Goal: Transaction & Acquisition: Download file/media

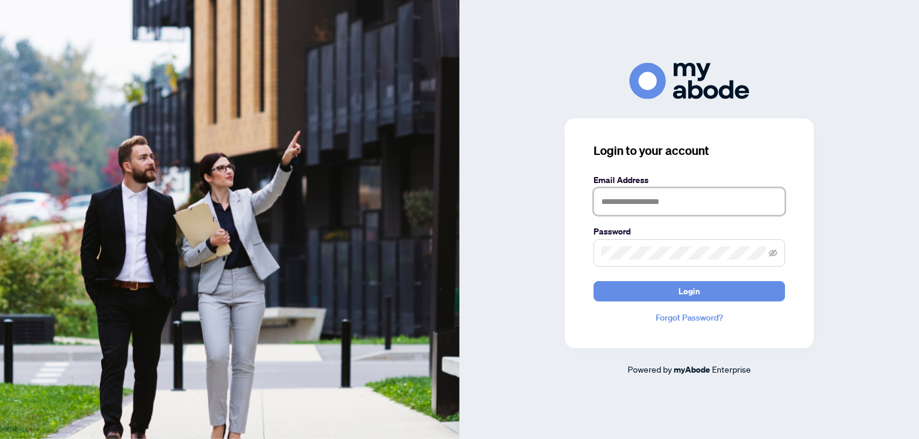
click at [666, 202] on input "text" at bounding box center [690, 202] width 192 height 28
type input "*"
type input "**********"
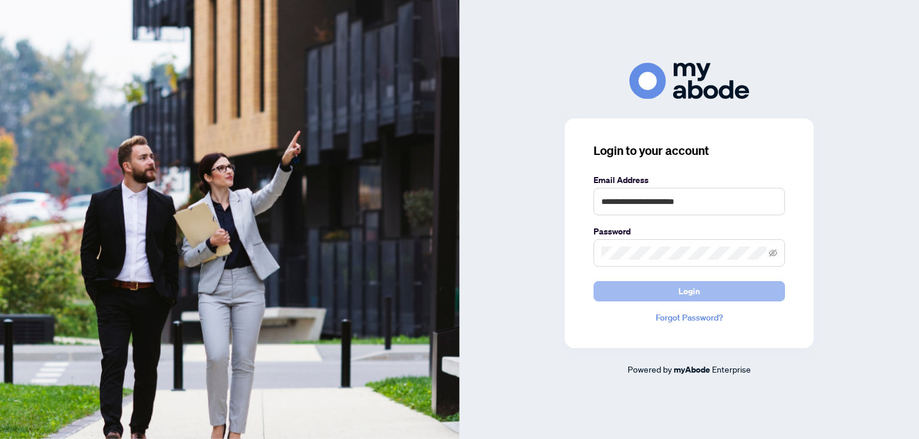
click at [715, 286] on button "Login" at bounding box center [690, 291] width 192 height 20
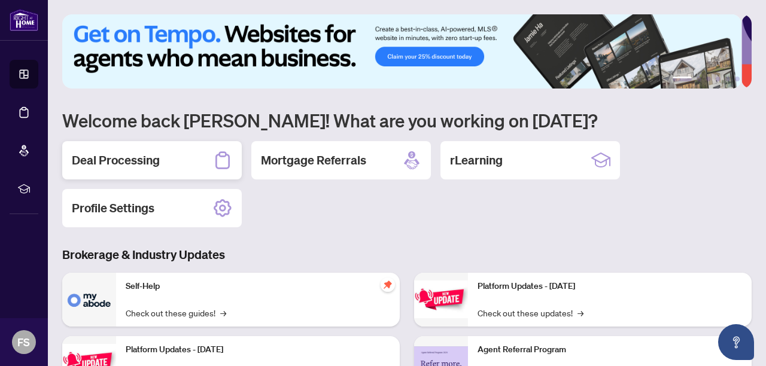
click at [148, 162] on h2 "Deal Processing" at bounding box center [116, 160] width 88 height 17
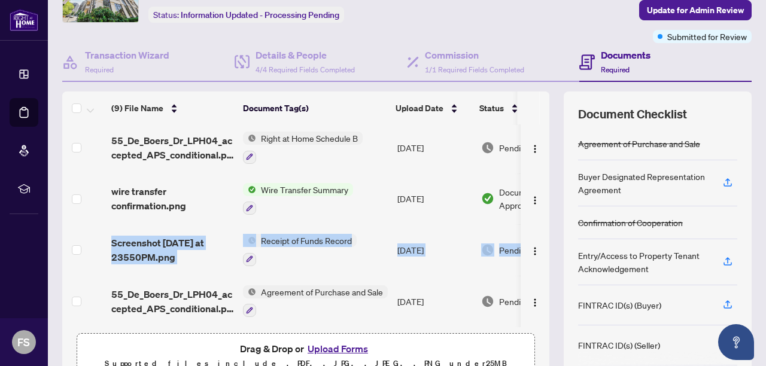
scroll to position [0, 6]
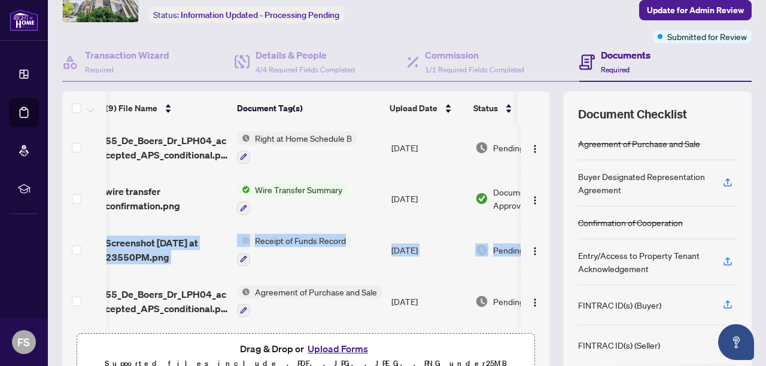
drag, startPoint x: 536, startPoint y: 259, endPoint x: 532, endPoint y: 186, distance: 73.1
click at [532, 186] on tbody "(9) File Name Document Tag(s) Upload Date Status RAH deposit receipt.pdf Right …" at bounding box center [328, 98] width 545 height 458
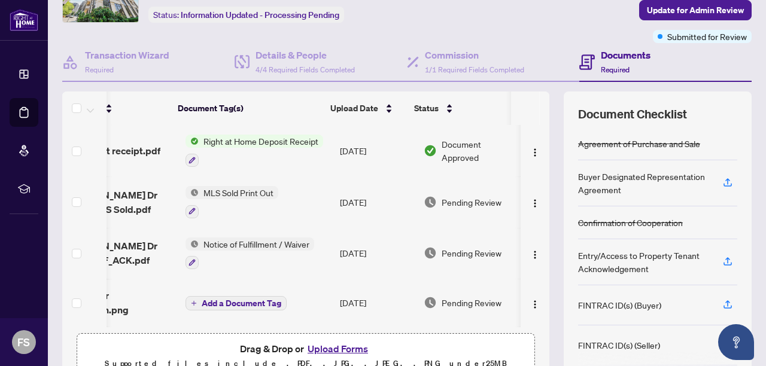
scroll to position [0, 0]
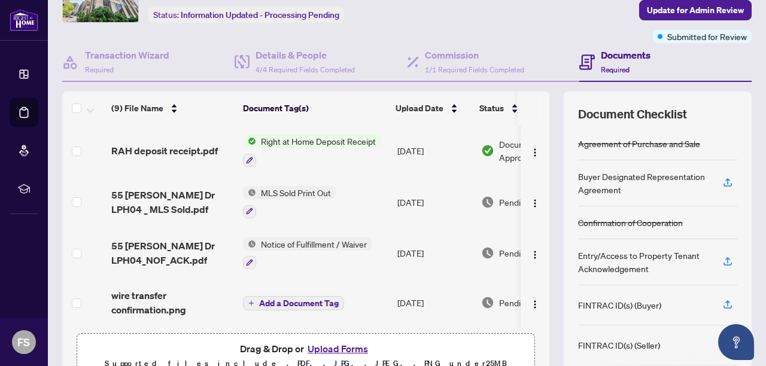
click at [280, 135] on span "Right at Home Deposit Receipt" at bounding box center [318, 141] width 124 height 13
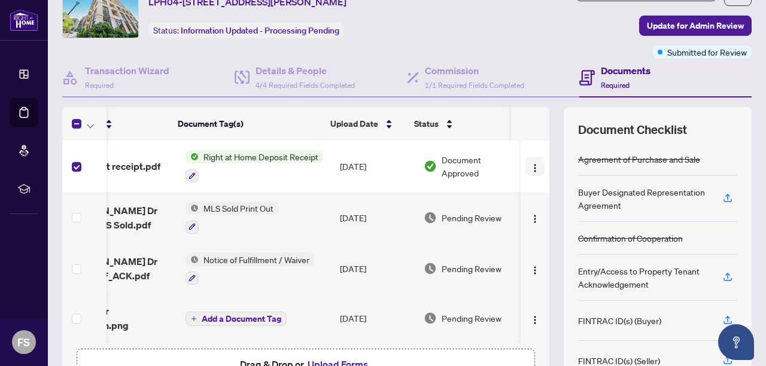
click at [530, 170] on img "button" at bounding box center [535, 168] width 10 height 10
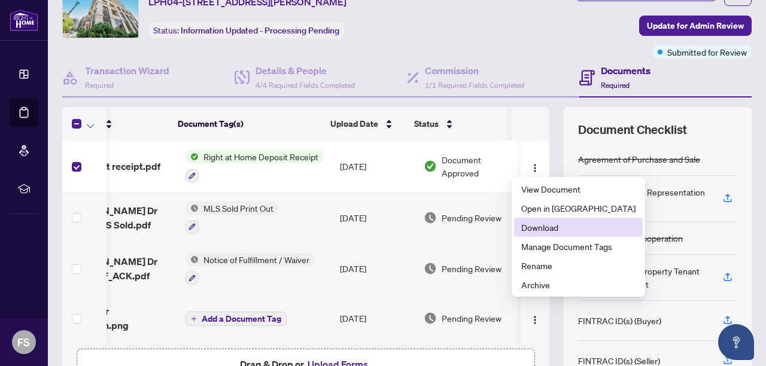
click at [575, 226] on span "Download" at bounding box center [578, 227] width 114 height 13
